Goal: Task Accomplishment & Management: Use online tool/utility

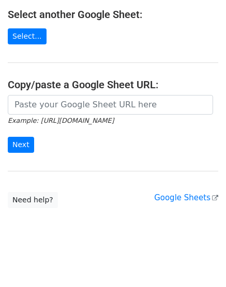
scroll to position [192, 0]
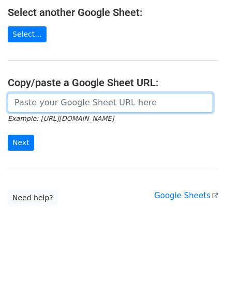
click at [71, 105] on input "url" at bounding box center [110, 103] width 205 height 20
paste input "[URL][DOMAIN_NAME]"
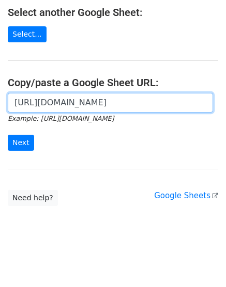
scroll to position [0, 230]
type input "[URL][DOMAIN_NAME]"
click at [8, 135] on input "Next" at bounding box center [21, 143] width 26 height 16
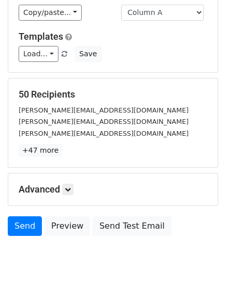
scroll to position [114, 0]
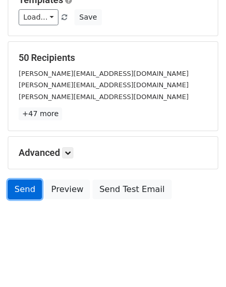
click at [24, 189] on link "Send" at bounding box center [25, 190] width 34 height 20
